Goal: Transaction & Acquisition: Download file/media

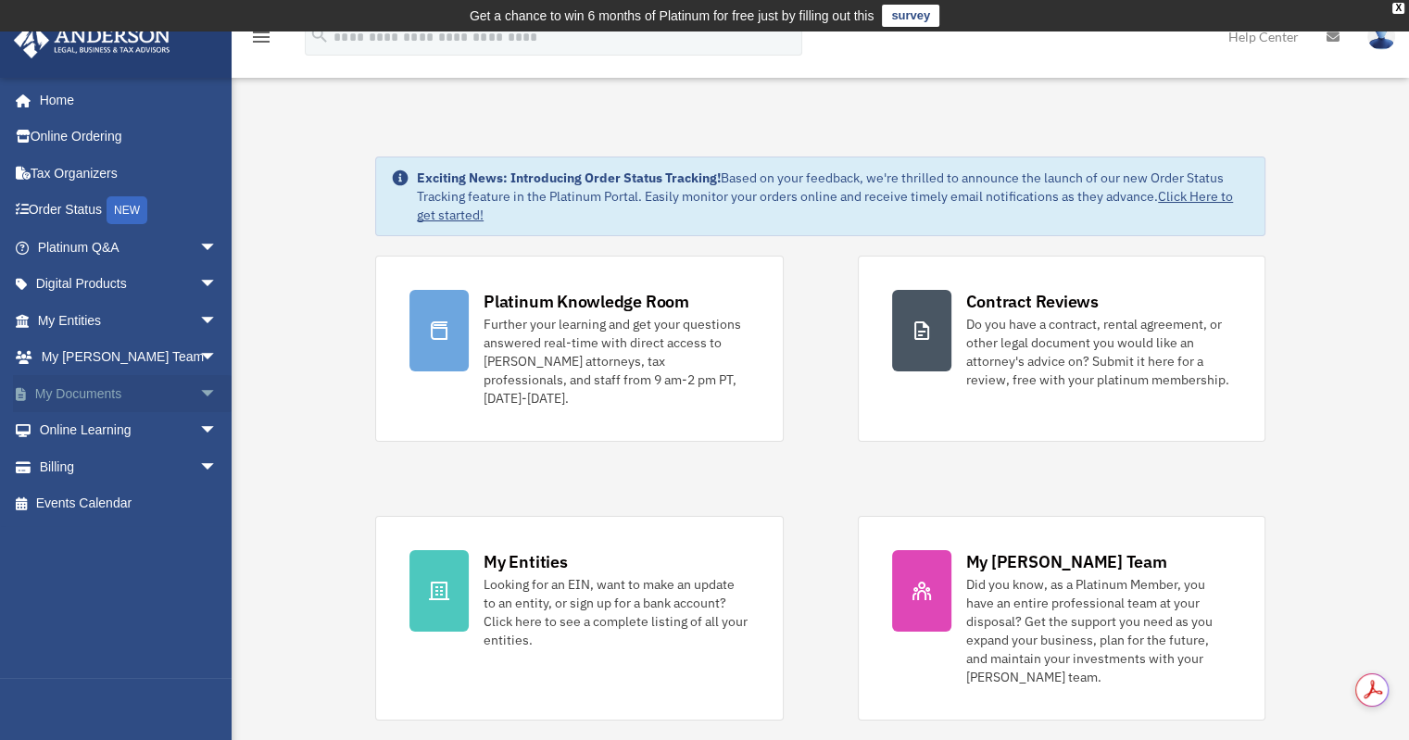
click at [37, 396] on link "My Documents arrow_drop_down" at bounding box center [129, 393] width 233 height 37
click at [199, 392] on span "arrow_drop_down" at bounding box center [217, 394] width 37 height 38
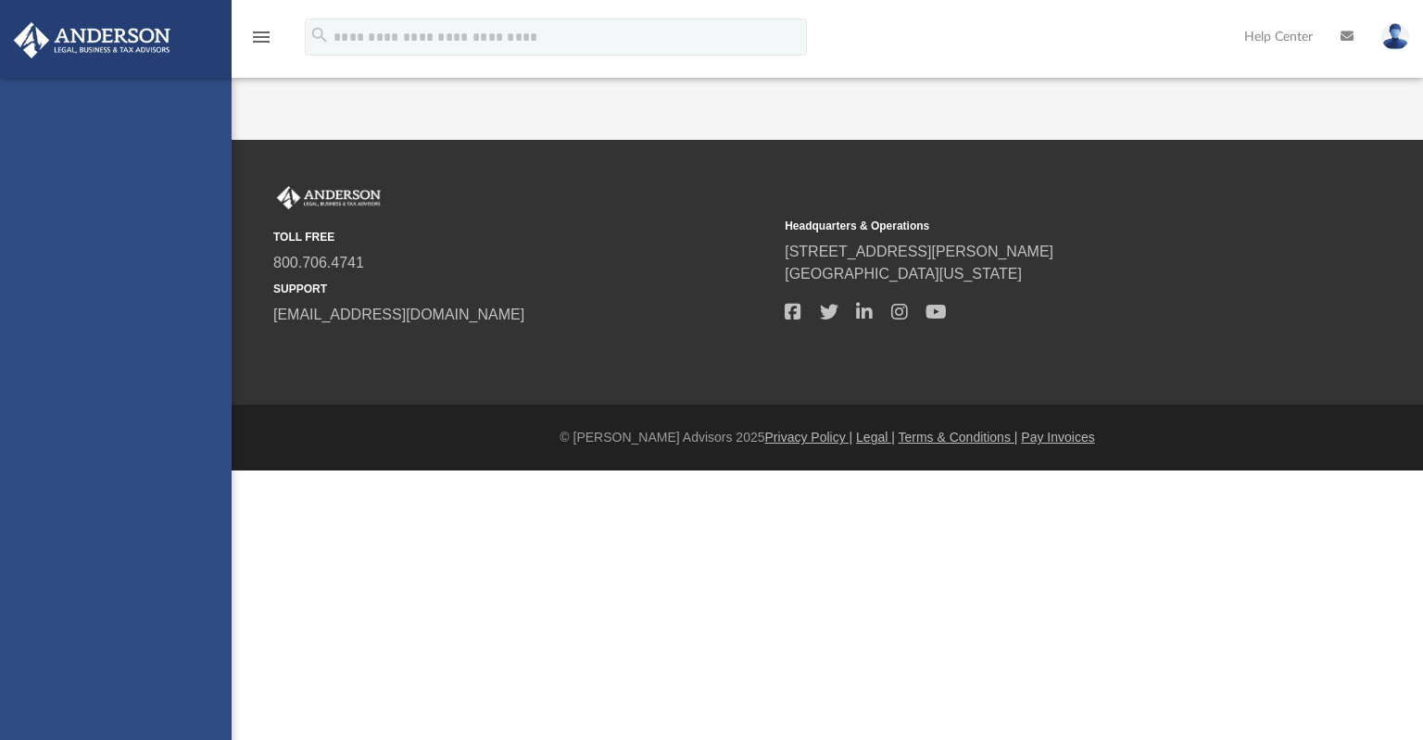
click at [73, 426] on div "[PERSON_NAME][EMAIL_ADDRESS][DOMAIN_NAME] Sign Out [PERSON_NAME][EMAIL_ADDRESS]…" at bounding box center [116, 448] width 232 height 740
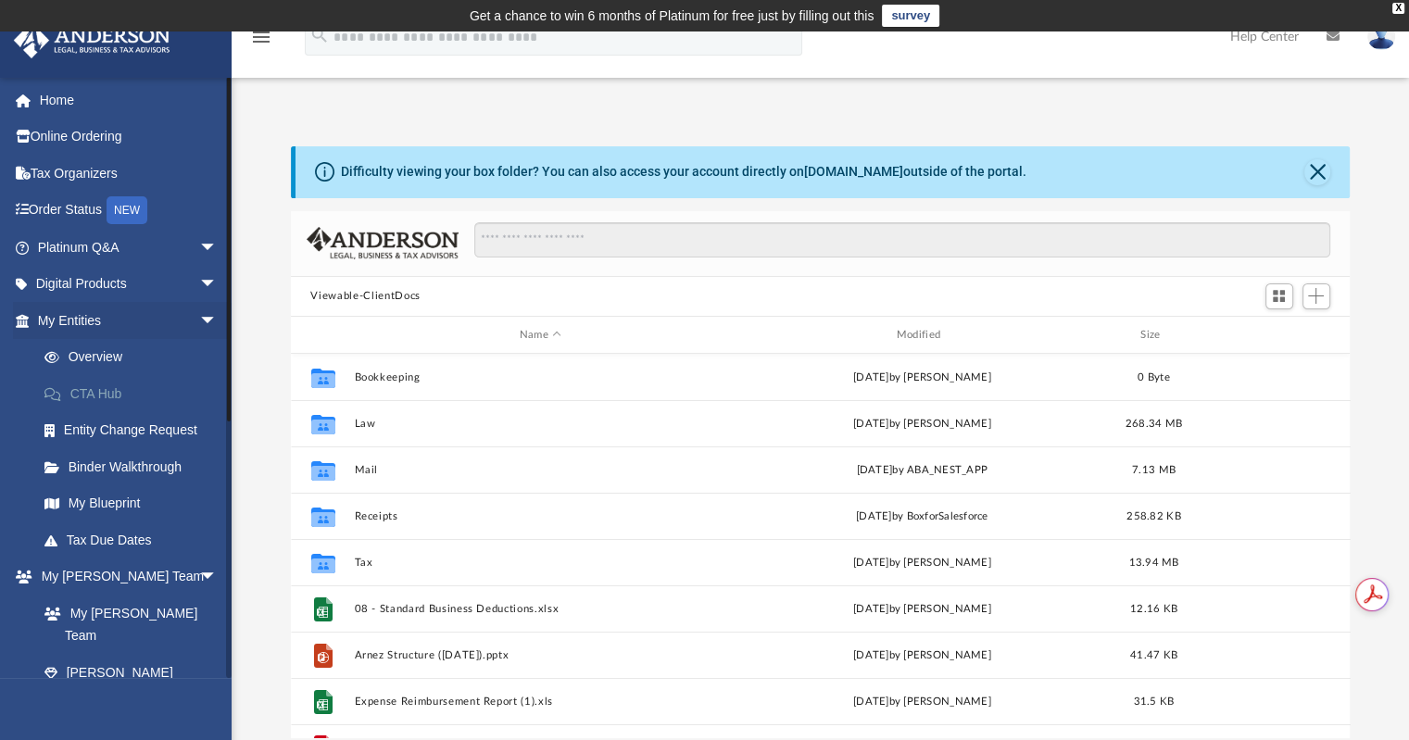
scroll to position [407, 1045]
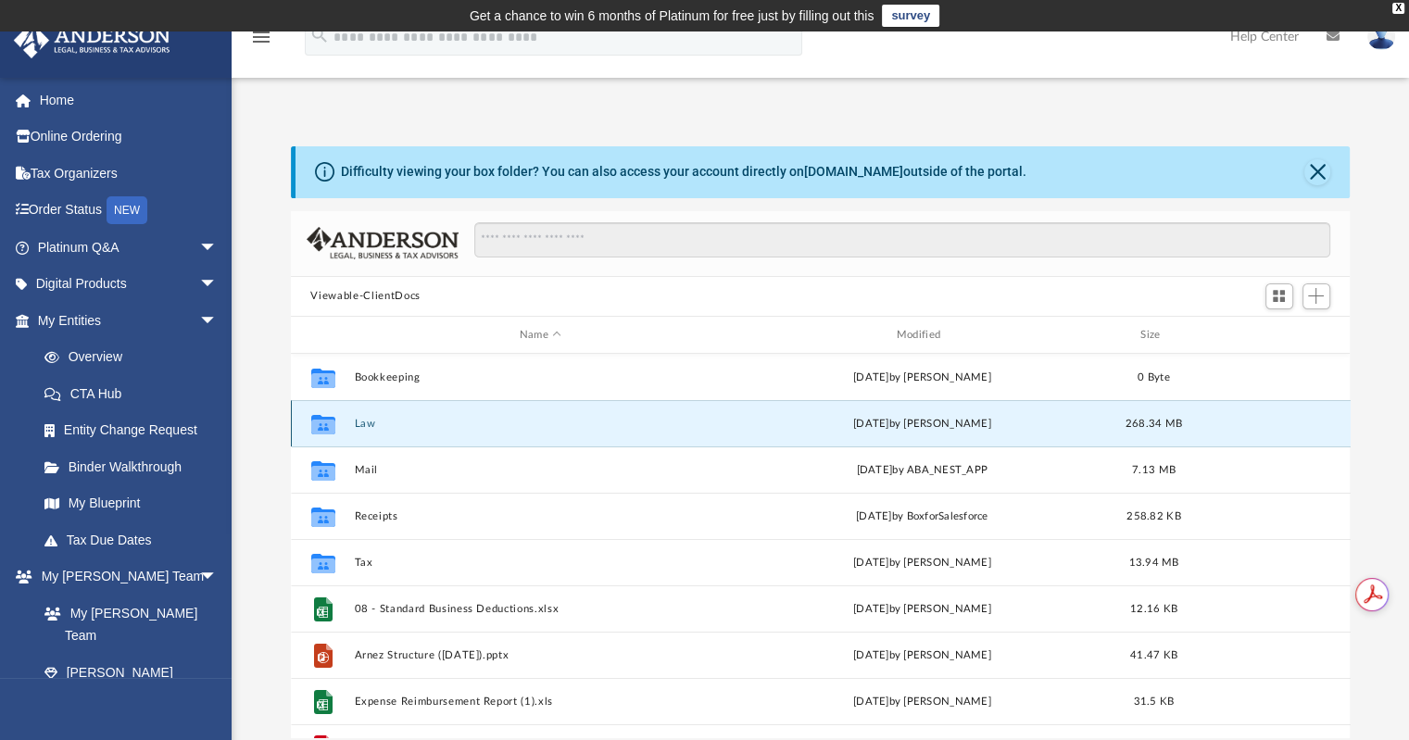
click at [365, 422] on button "Law" at bounding box center [540, 424] width 373 height 12
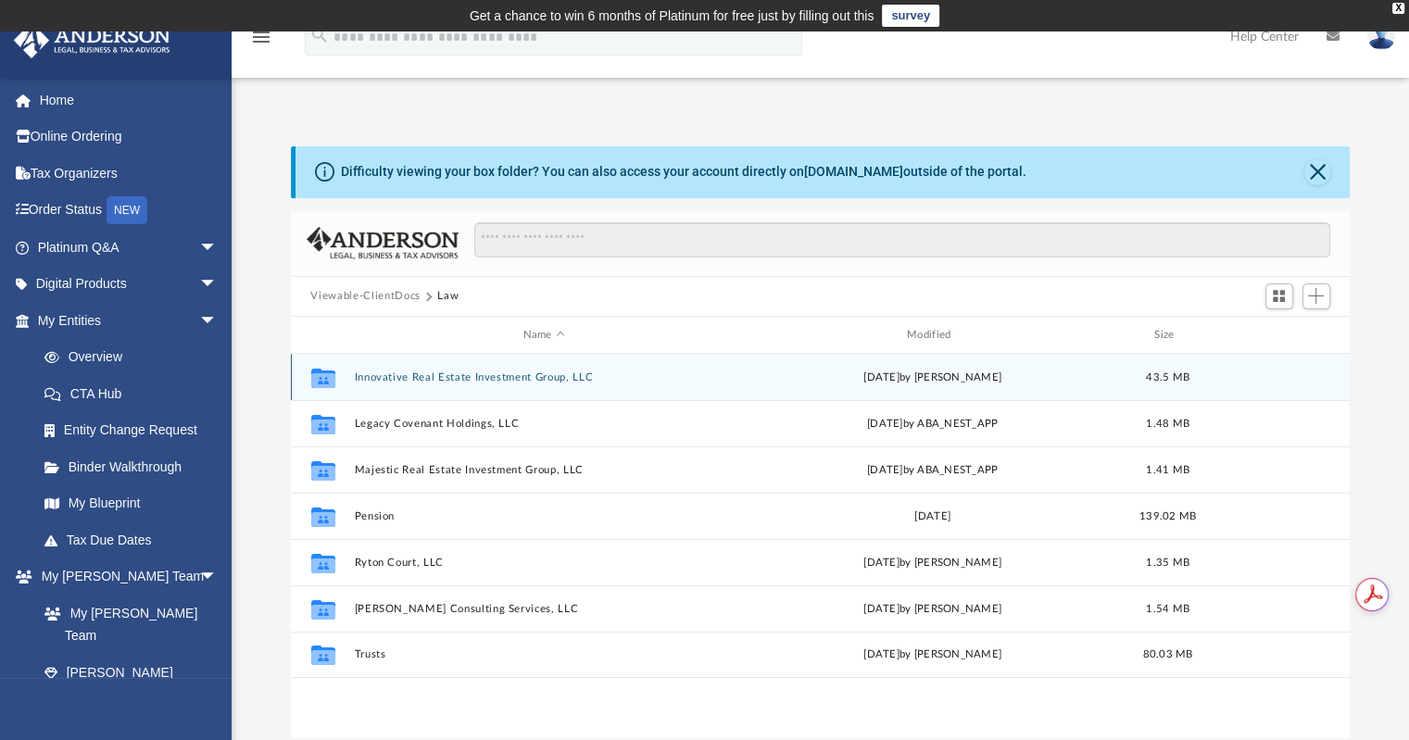
click at [423, 377] on button "Innovative Real Estate Investment Group, LLC" at bounding box center [544, 378] width 380 height 12
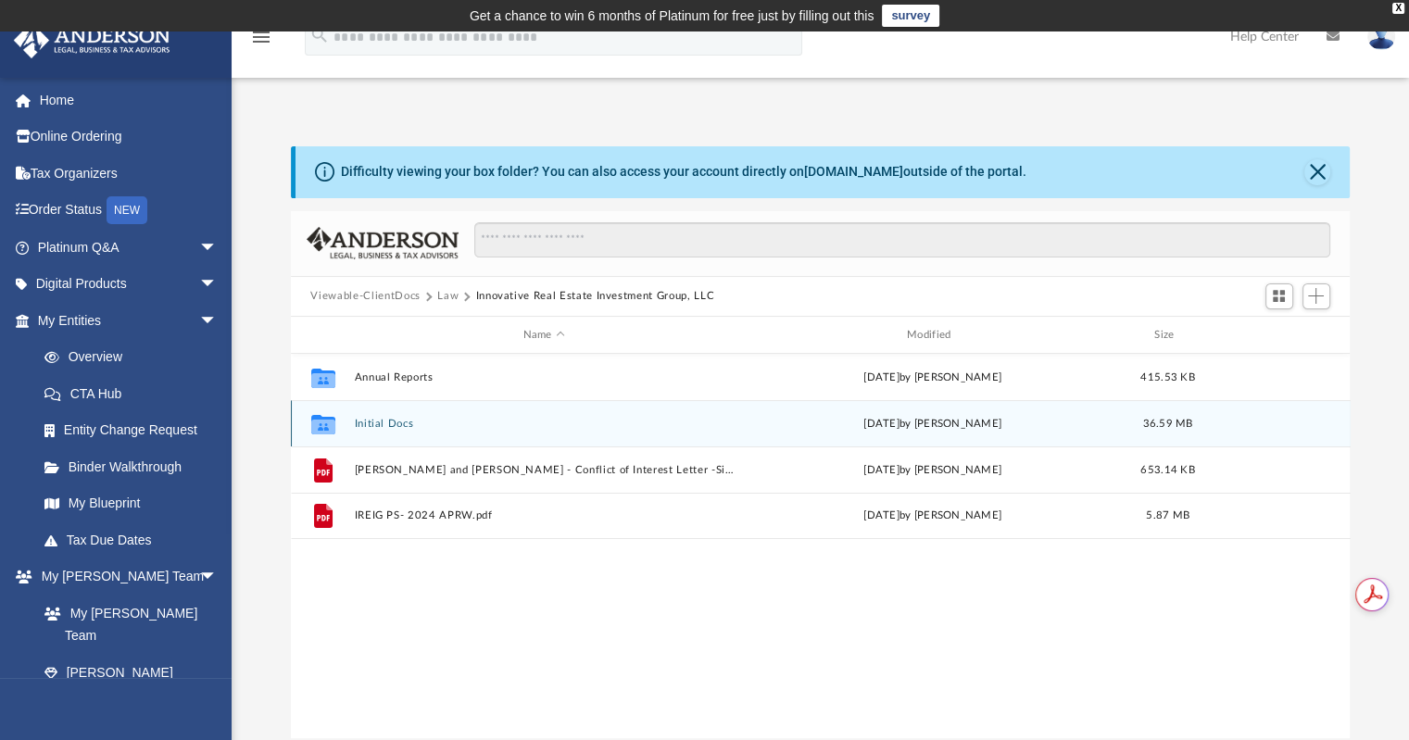
click at [372, 420] on button "Initial Docs" at bounding box center [544, 424] width 380 height 12
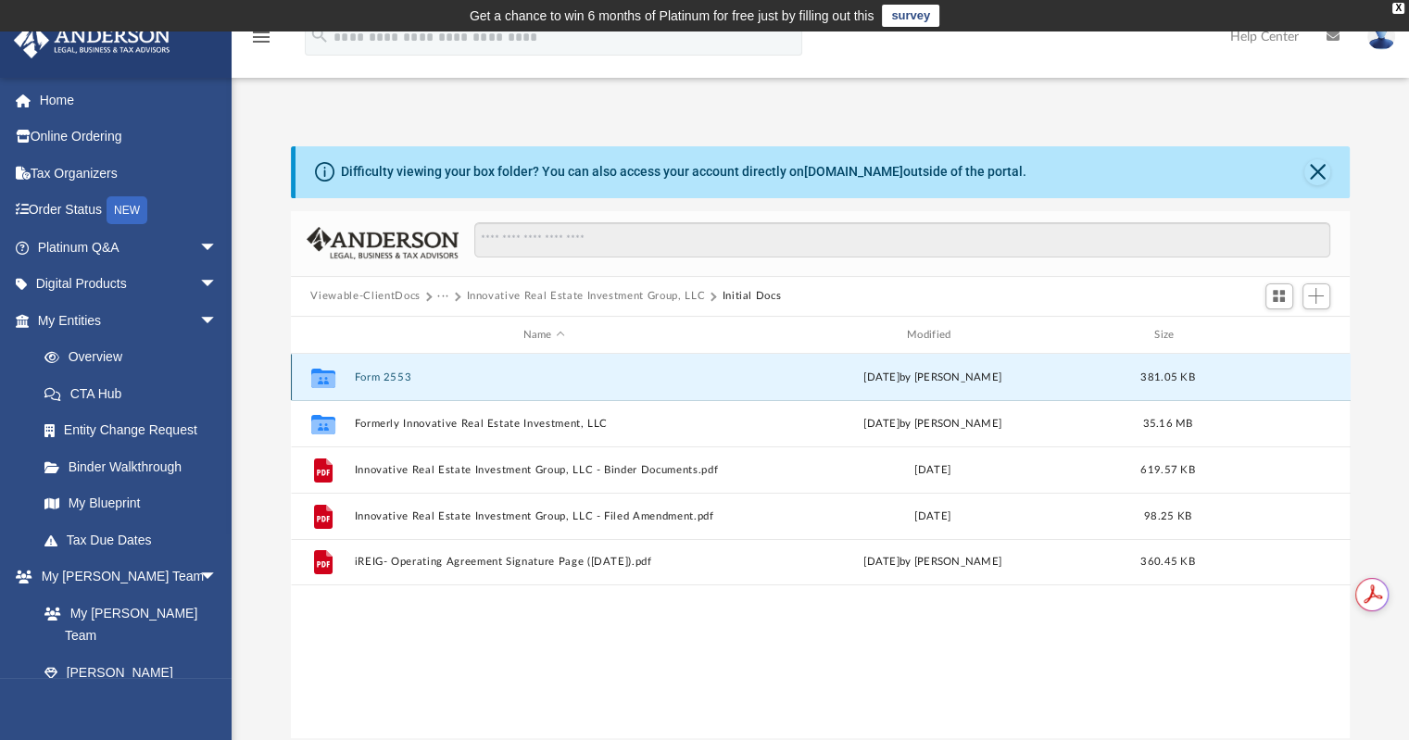
click at [391, 376] on button "Form 2553" at bounding box center [544, 378] width 380 height 12
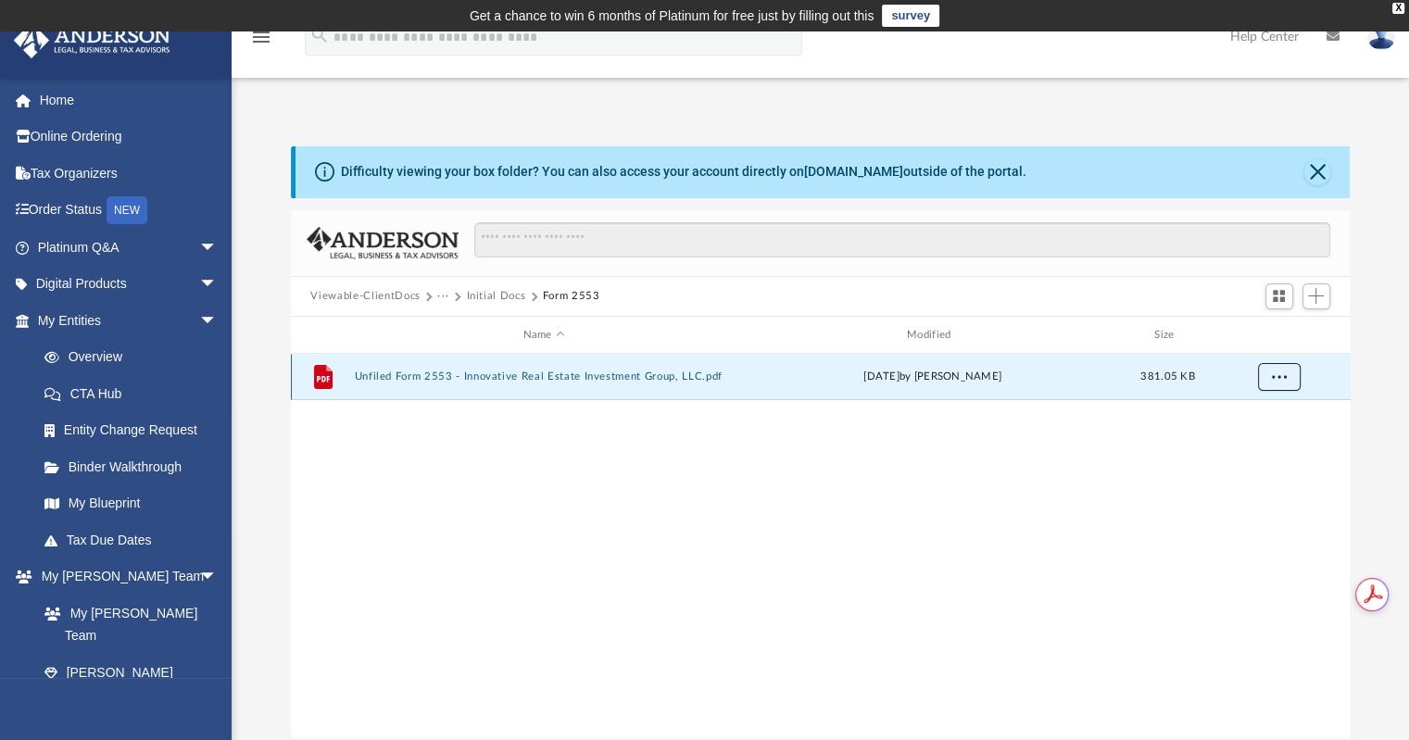
click at [1283, 381] on span "More options" at bounding box center [1278, 377] width 15 height 10
click at [1244, 444] on li "Download" at bounding box center [1262, 444] width 54 height 19
